Goal: Task Accomplishment & Management: Manage account settings

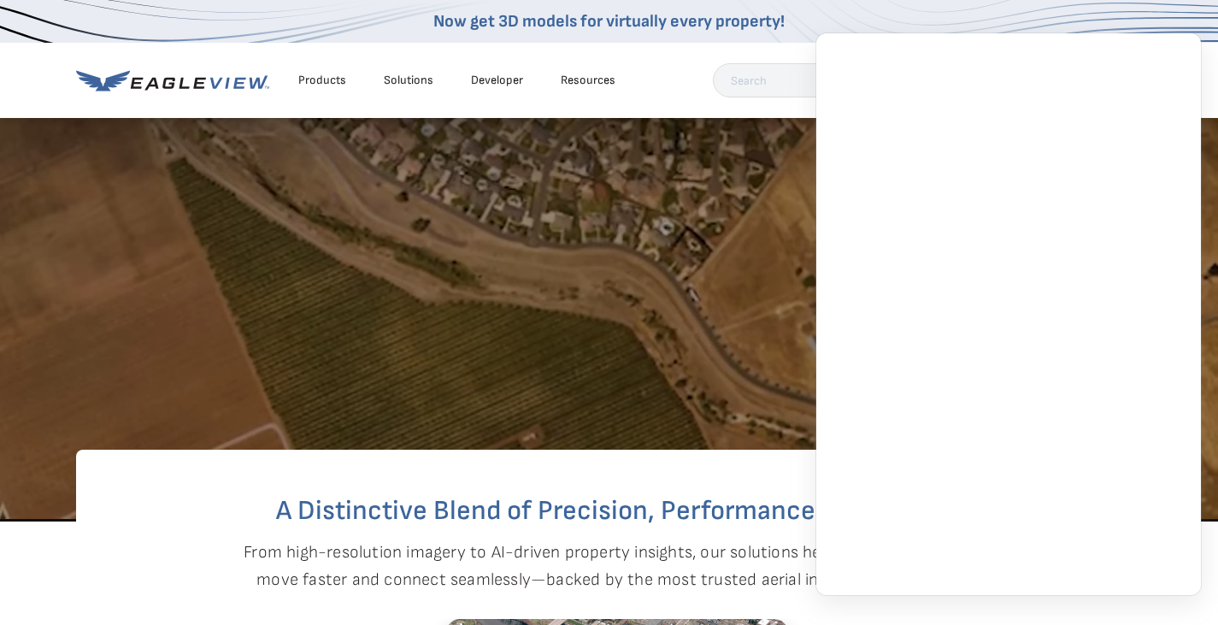
scroll to position [342, 0]
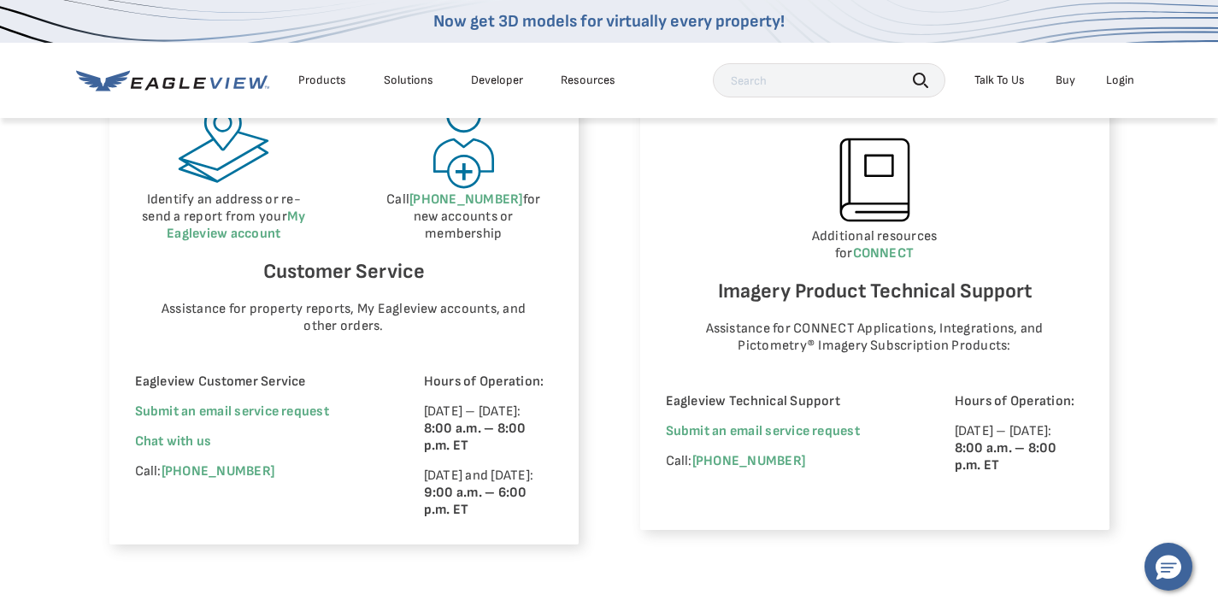
scroll to position [1026, 0]
click at [168, 438] on span "Chat with us" at bounding box center [173, 440] width 77 height 16
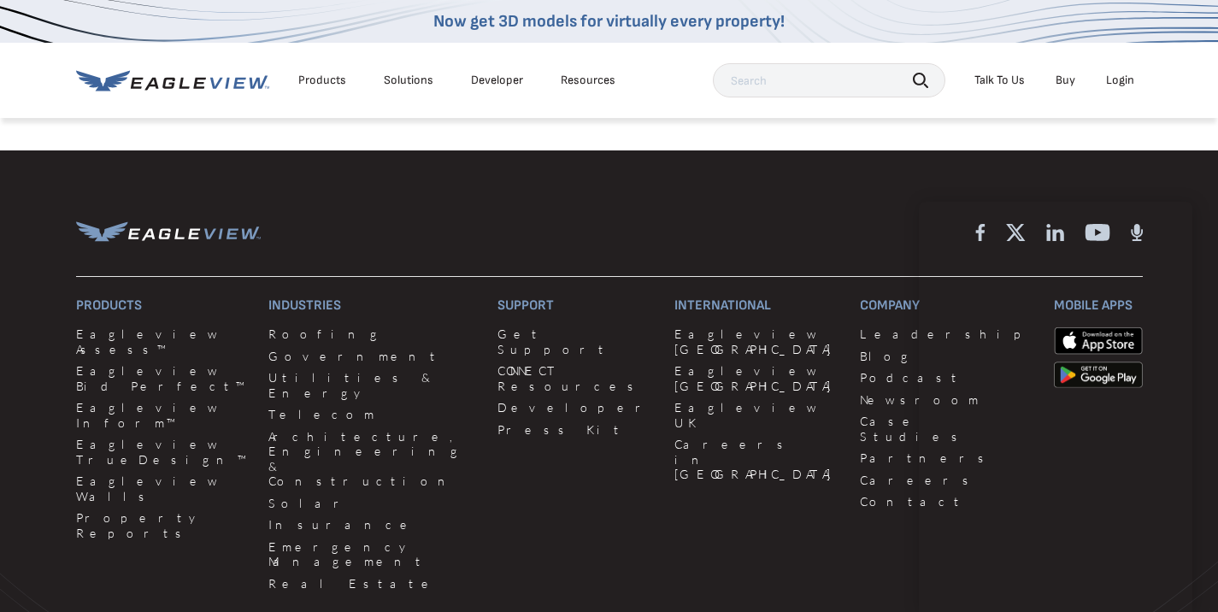
scroll to position [1539, 0]
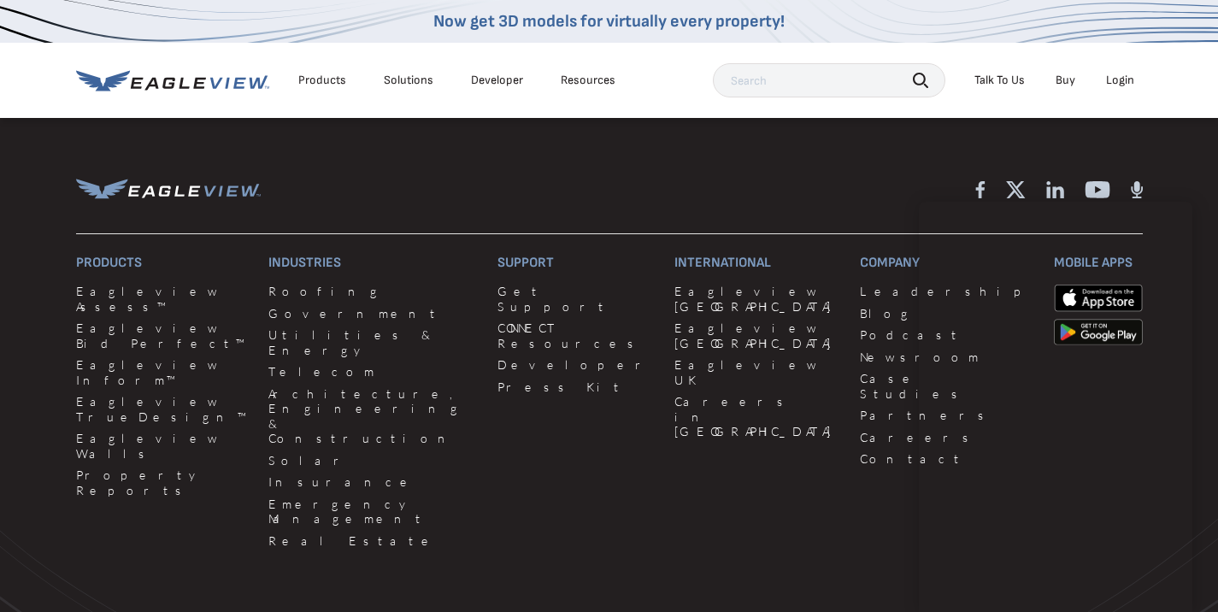
click at [1118, 81] on div "Login" at bounding box center [1120, 80] width 28 height 15
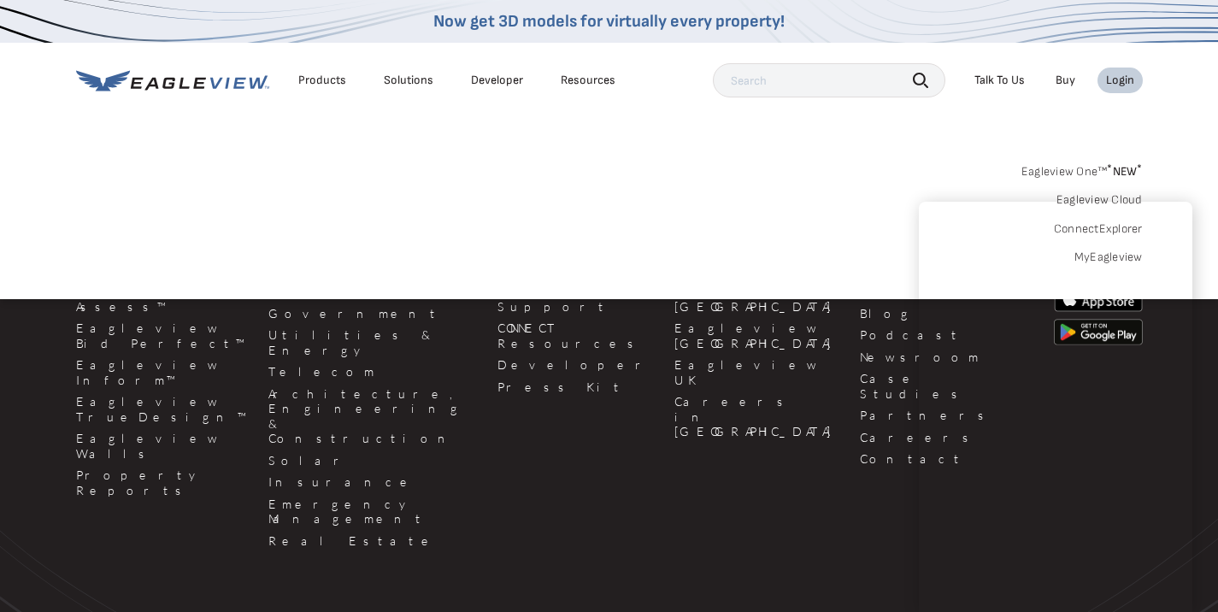
click at [1112, 79] on div "Login" at bounding box center [1120, 80] width 28 height 15
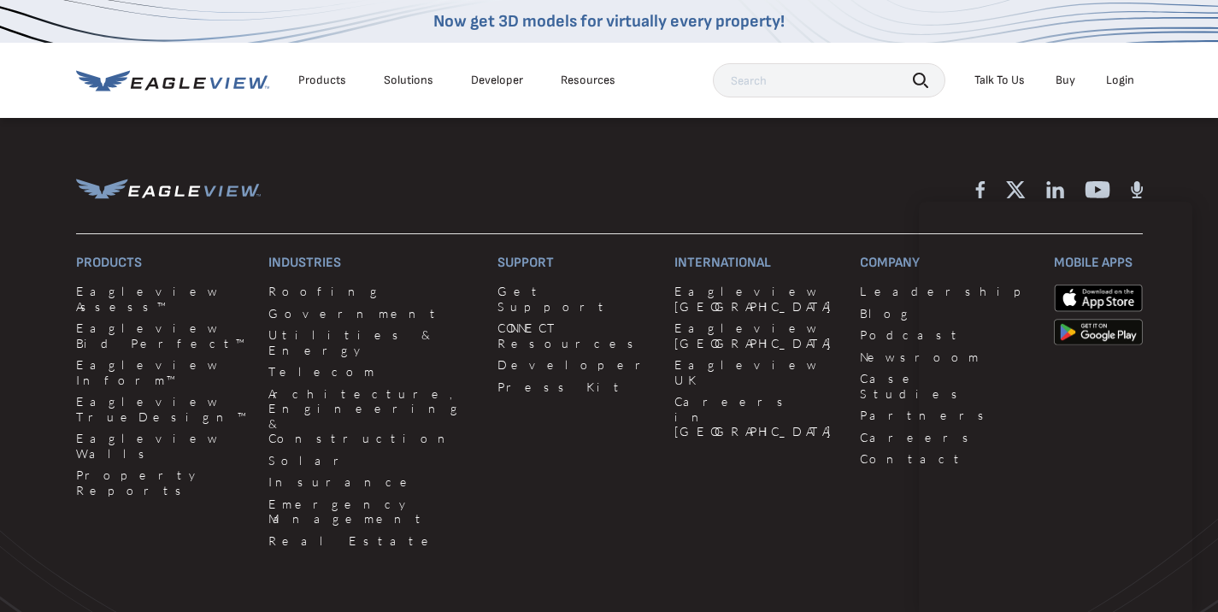
click at [1112, 79] on div "Login" at bounding box center [1120, 80] width 28 height 15
click at [1130, 79] on div "Login" at bounding box center [1120, 80] width 28 height 15
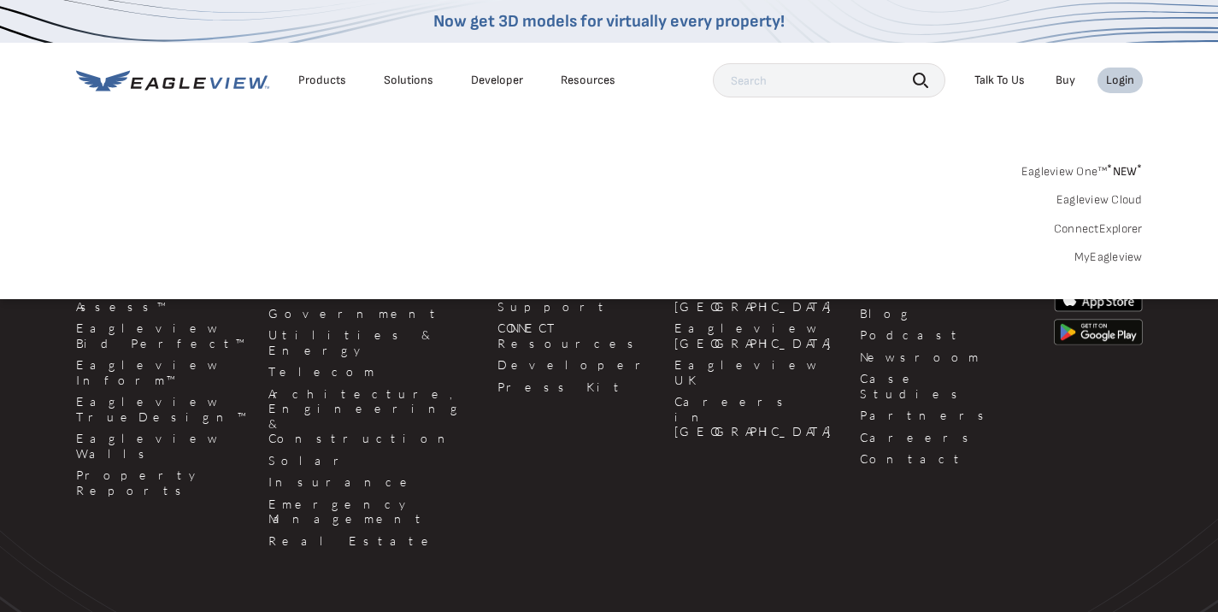
click at [1112, 259] on link "MyEagleview" at bounding box center [1108, 257] width 68 height 15
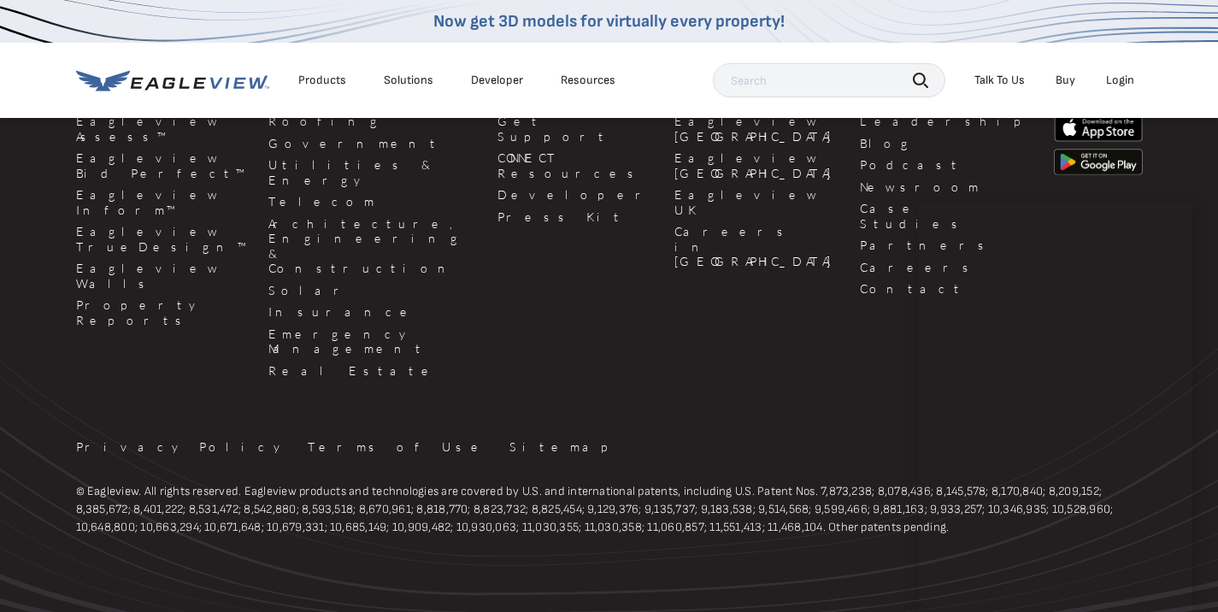
scroll to position [1709, 0]
